Goal: Find specific fact: Find contact information

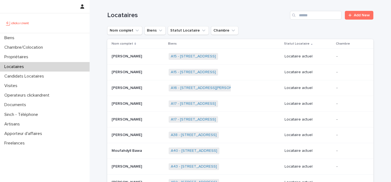
click at [313, 26] on div "Locataires Add New" at bounding box center [240, 13] width 266 height 26
click at [313, 20] on div "Locataires Add New" at bounding box center [240, 13] width 266 height 26
click at [313, 13] on input "Search" at bounding box center [316, 15] width 52 height 9
paste input "*****"
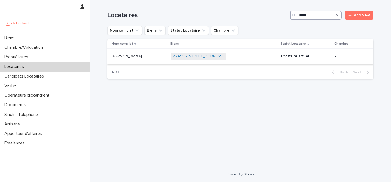
type input "*****"
click at [257, 56] on div "A2495 - [STREET_ADDRESS] + 0" at bounding box center [224, 56] width 106 height 11
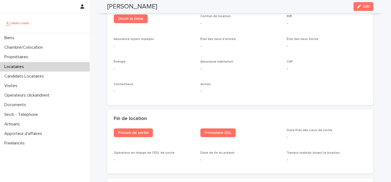
scroll to position [597, 0]
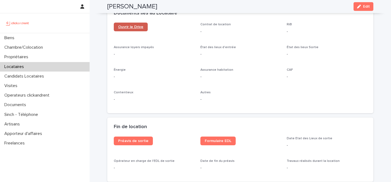
click at [136, 29] on link "Ouvrir le Drive" at bounding box center [131, 27] width 34 height 9
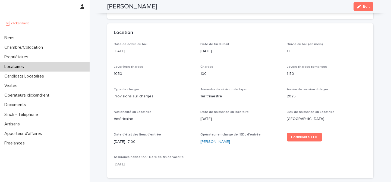
scroll to position [0, 0]
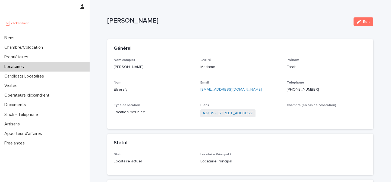
click at [301, 90] on p "[PHONE_NUMBER]" at bounding box center [327, 90] width 80 height 6
copy p "33664547013"
click at [229, 115] on link "A2495 - [STREET_ADDRESS]" at bounding box center [228, 113] width 51 height 6
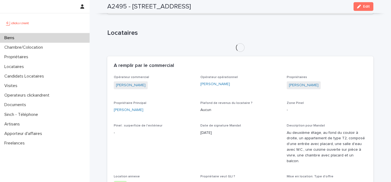
scroll to position [208, 0]
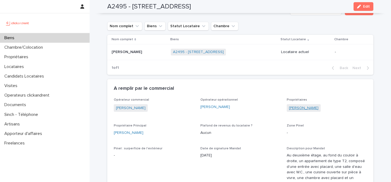
click at [294, 105] on link "[PERSON_NAME]" at bounding box center [304, 108] width 30 height 6
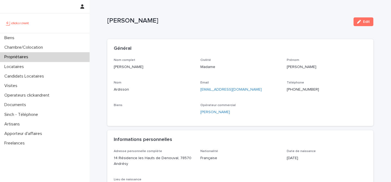
click at [299, 90] on p "[PHONE_NUMBER]" at bounding box center [327, 90] width 80 height 6
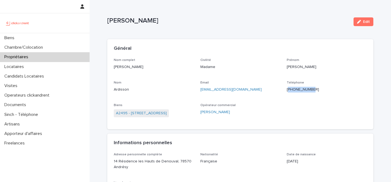
copy p "33769982731"
click at [216, 59] on p "Civilité" at bounding box center [240, 60] width 80 height 4
click at [193, 47] on div "Général" at bounding box center [239, 49] width 251 height 6
click at [156, 112] on link "A2495 - [STREET_ADDRESS]" at bounding box center [141, 113] width 51 height 6
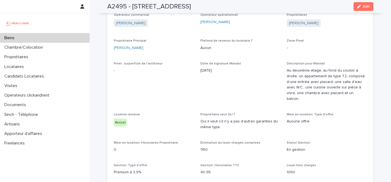
scroll to position [165, 0]
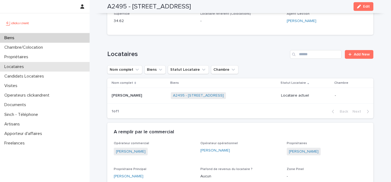
click at [53, 68] on div "Locataires" at bounding box center [45, 67] width 90 height 10
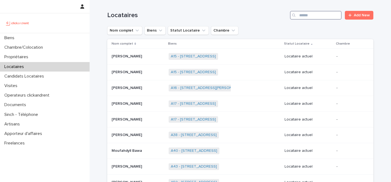
click at [307, 12] on input "Search" at bounding box center [316, 15] width 52 height 9
paste input "*****"
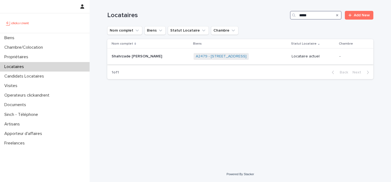
type input "*****"
click at [292, 56] on td "Locataire actuel" at bounding box center [313, 57] width 48 height 16
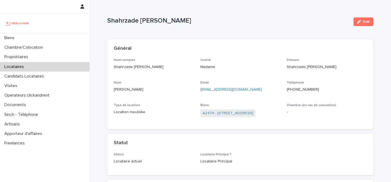
click at [301, 90] on p "[PHONE_NUMBER]" at bounding box center [327, 90] width 80 height 6
copy p "32496576976"
click at [61, 68] on div "Locataires" at bounding box center [45, 67] width 90 height 10
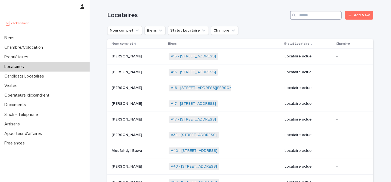
click at [326, 17] on input "Search" at bounding box center [316, 15] width 52 height 9
paste input "*****"
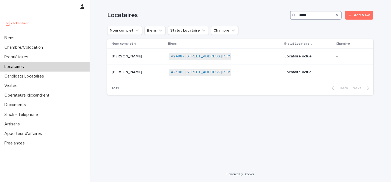
type input "*****"
click at [262, 58] on div "A2488 - [STREET_ADDRESS][PERSON_NAME] + 0" at bounding box center [225, 56] width 112 height 11
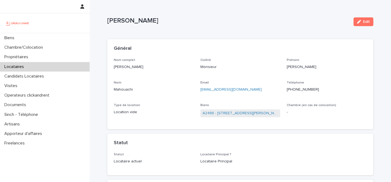
click at [299, 88] on p "[PHONE_NUMBER]" at bounding box center [327, 90] width 80 height 6
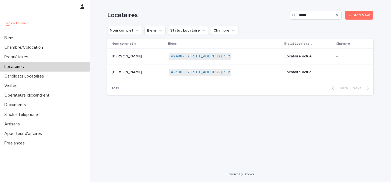
click at [146, 76] on div "[PERSON_NAME] [PERSON_NAME]" at bounding box center [138, 72] width 53 height 9
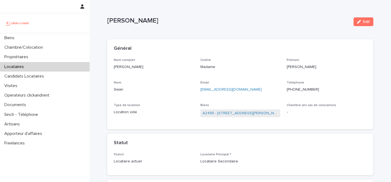
click at [297, 88] on p "[PHONE_NUMBER]" at bounding box center [327, 90] width 80 height 6
copy p "33695962635"
